Goal: Information Seeking & Learning: Check status

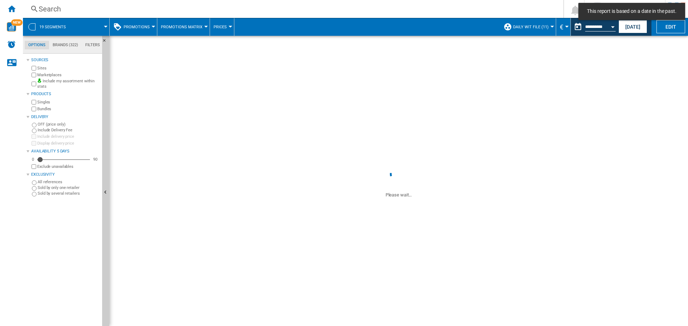
click at [135, 11] on div "Search" at bounding box center [292, 9] width 506 height 10
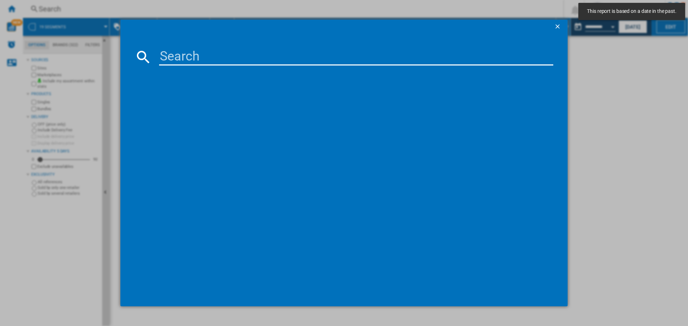
click at [190, 61] on input at bounding box center [356, 56] width 394 height 17
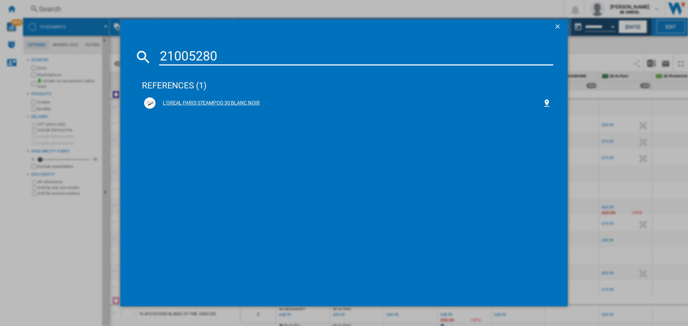
type input "21005280"
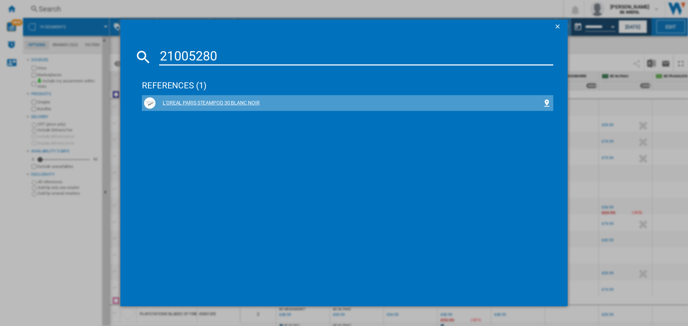
click at [202, 105] on div "L'OREAL PARIS STEAMPOD 30 BLANC NOIR" at bounding box center [348, 103] width 387 height 7
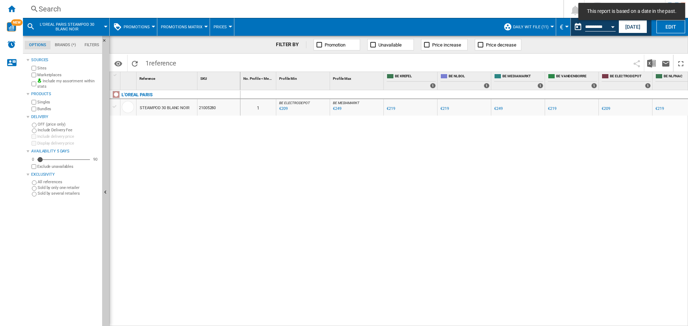
click at [125, 27] on span "Promotions" at bounding box center [137, 27] width 26 height 5
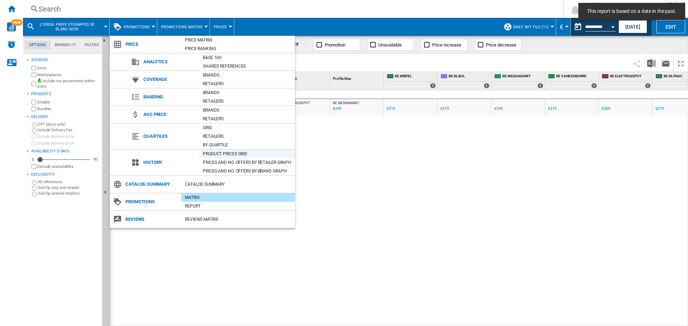
click at [240, 154] on div "Product prices grid" at bounding box center [247, 153] width 96 height 7
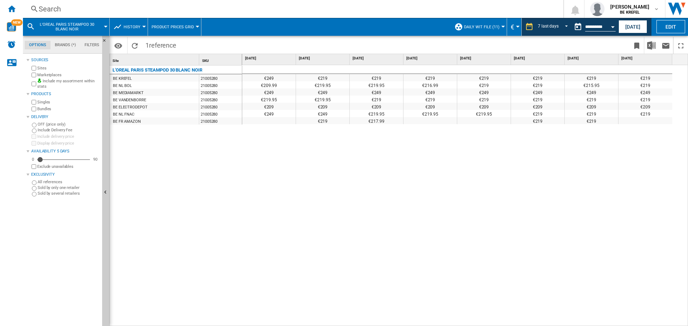
click at [583, 81] on div "€219" at bounding box center [591, 77] width 53 height 7
click at [589, 27] on input "**********" at bounding box center [600, 28] width 30 height 6
click at [612, 30] on button "Open calendar" at bounding box center [612, 25] width 13 height 13
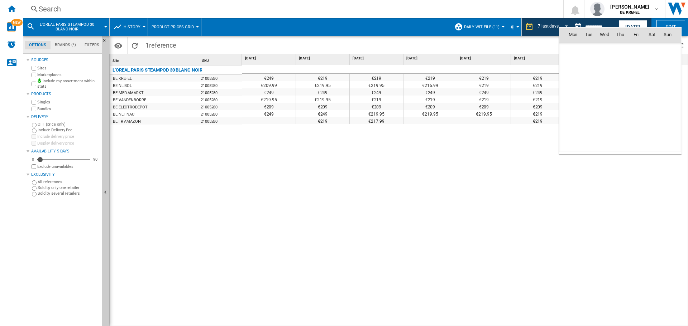
scroll to position [3228, 0]
click at [620, 25] on div at bounding box center [344, 163] width 688 height 326
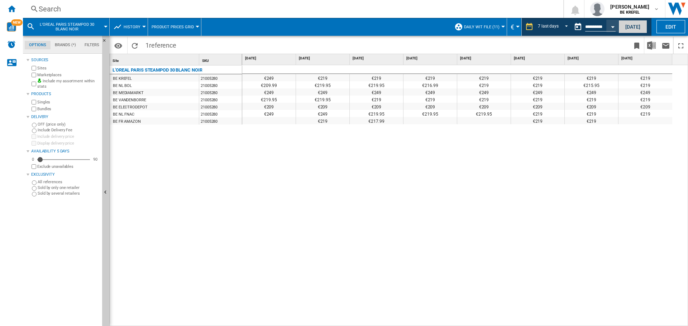
click at [625, 24] on button "[DATE]" at bounding box center [632, 26] width 29 height 13
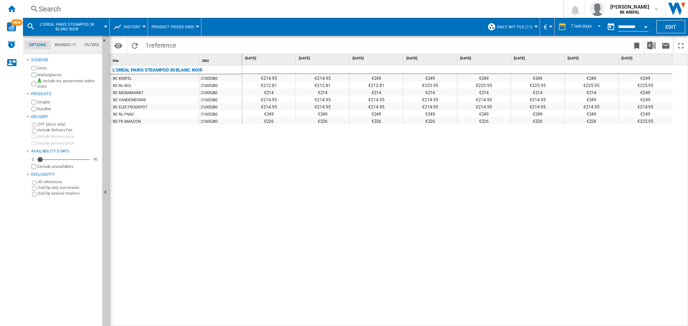
click at [119, 12] on div "Search" at bounding box center [292, 9] width 506 height 10
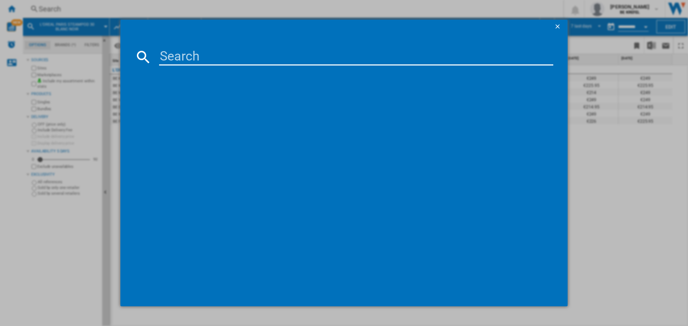
click at [180, 50] on input at bounding box center [356, 56] width 394 height 17
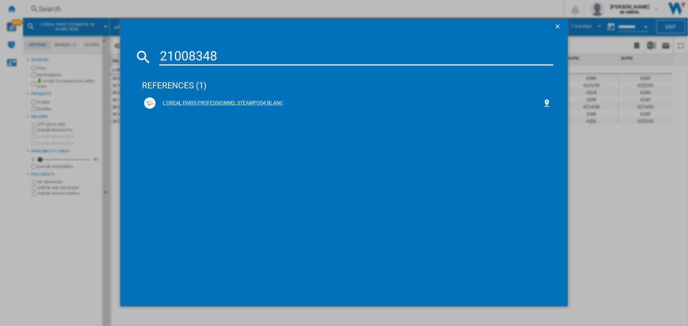
type input "21008348"
click at [195, 102] on div "L'OREAL PARIS PROFESSIONNEL STEAMPOD4 BLANC" at bounding box center [348, 103] width 387 height 7
